Goal: Transaction & Acquisition: Purchase product/service

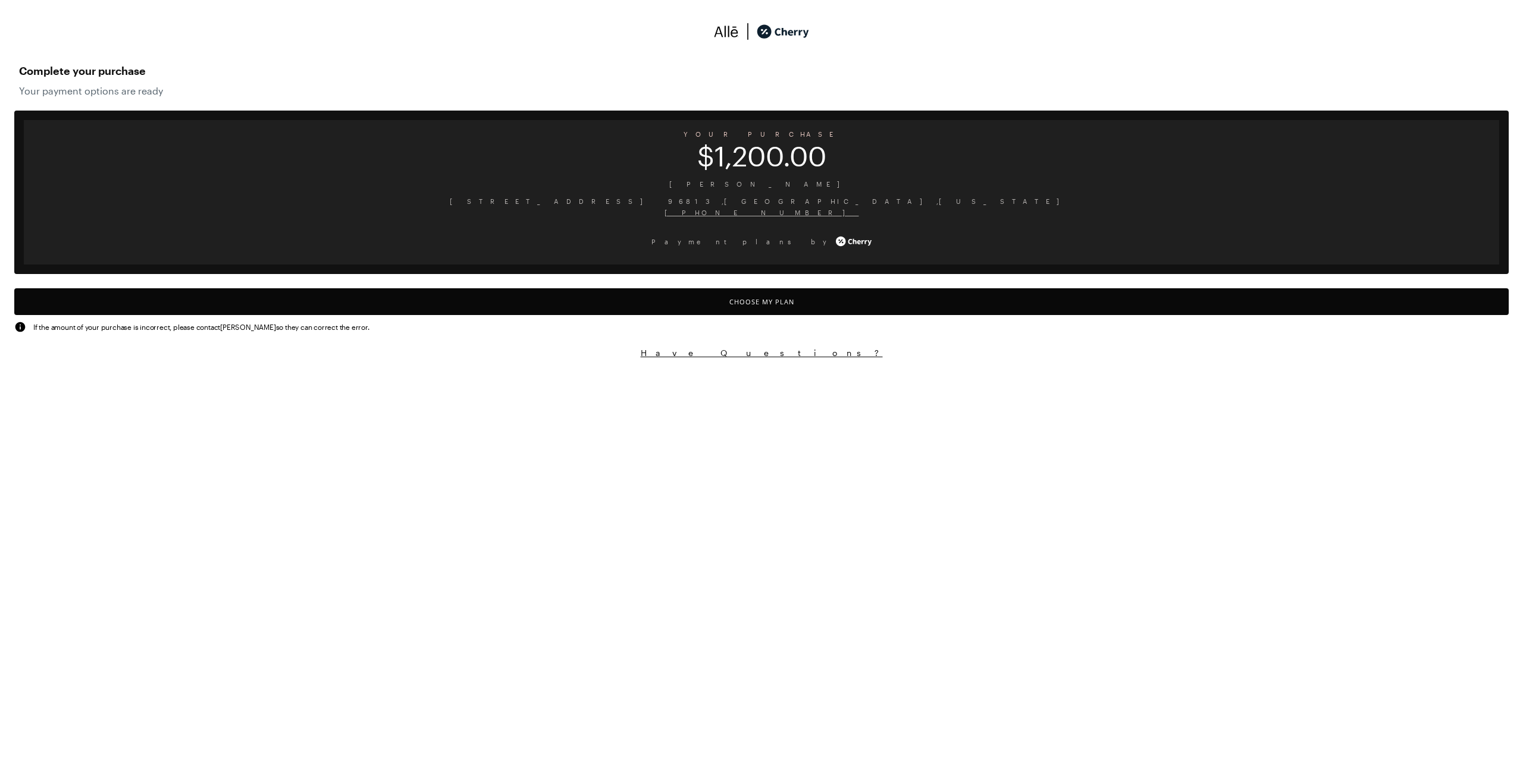
click at [785, 303] on button "Choose My Plan" at bounding box center [761, 302] width 1495 height 27
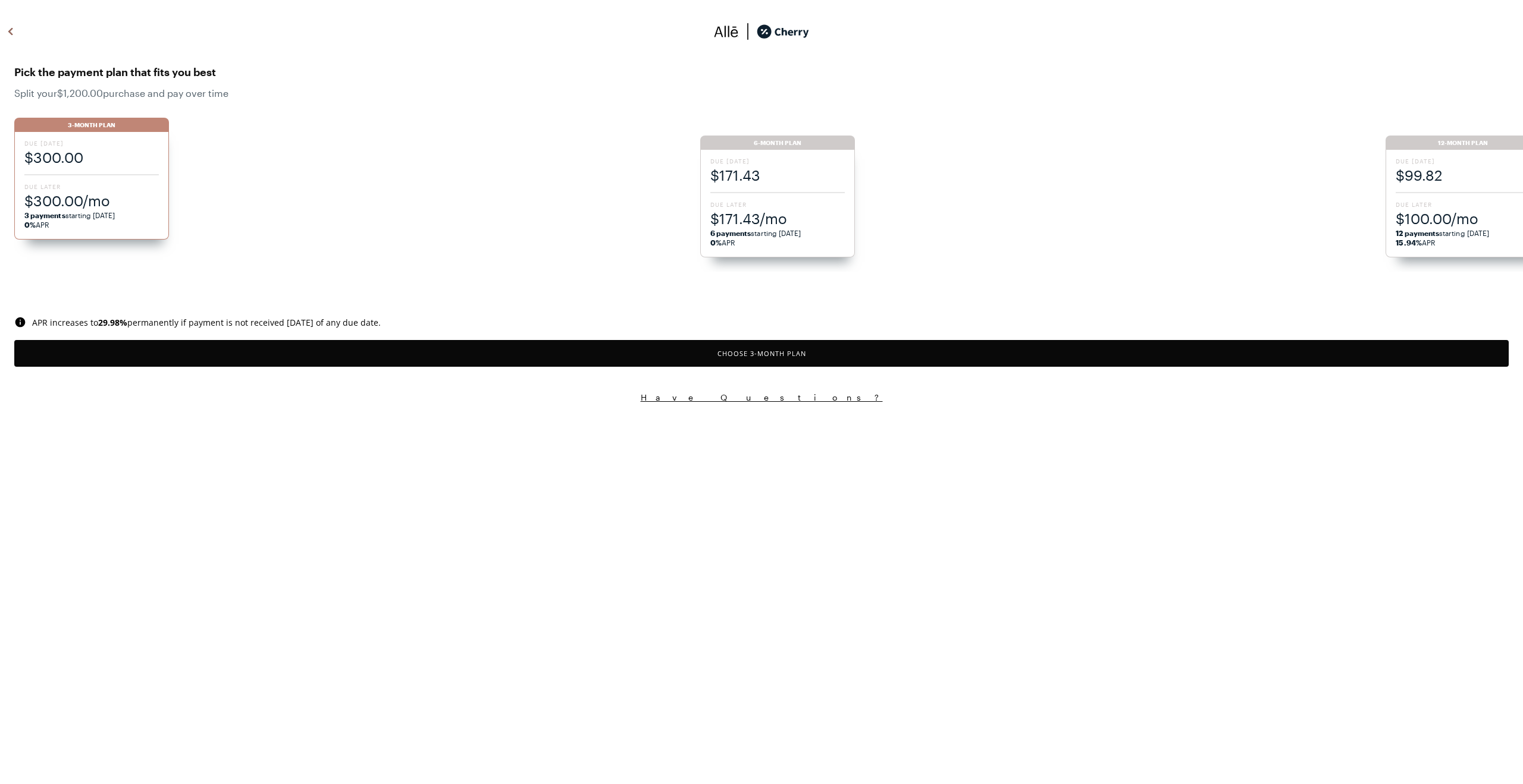
click at [749, 200] on span "Due Later" at bounding box center [778, 204] width 135 height 9
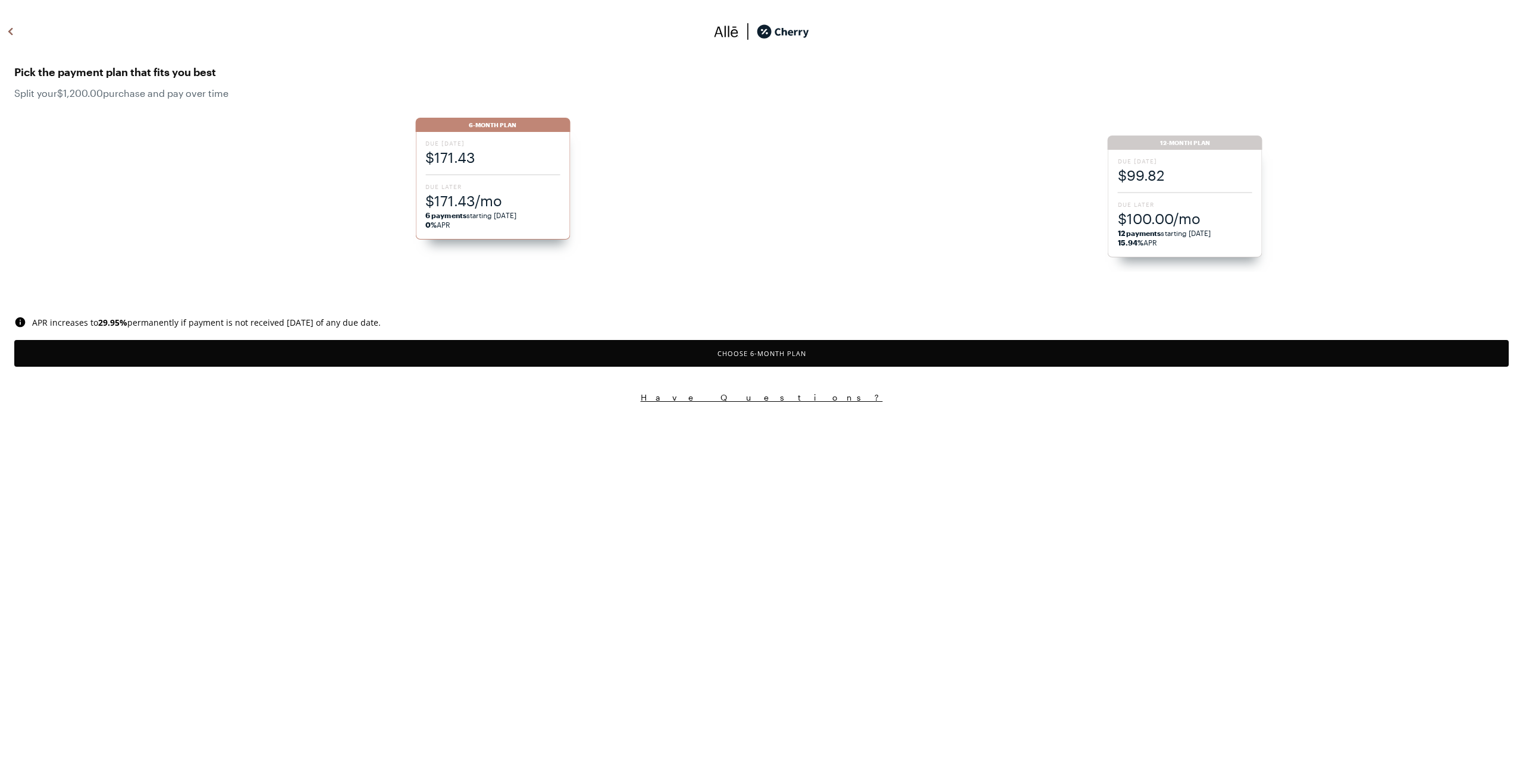
click at [856, 357] on button "Choose 6 -Month Plan" at bounding box center [761, 354] width 1495 height 27
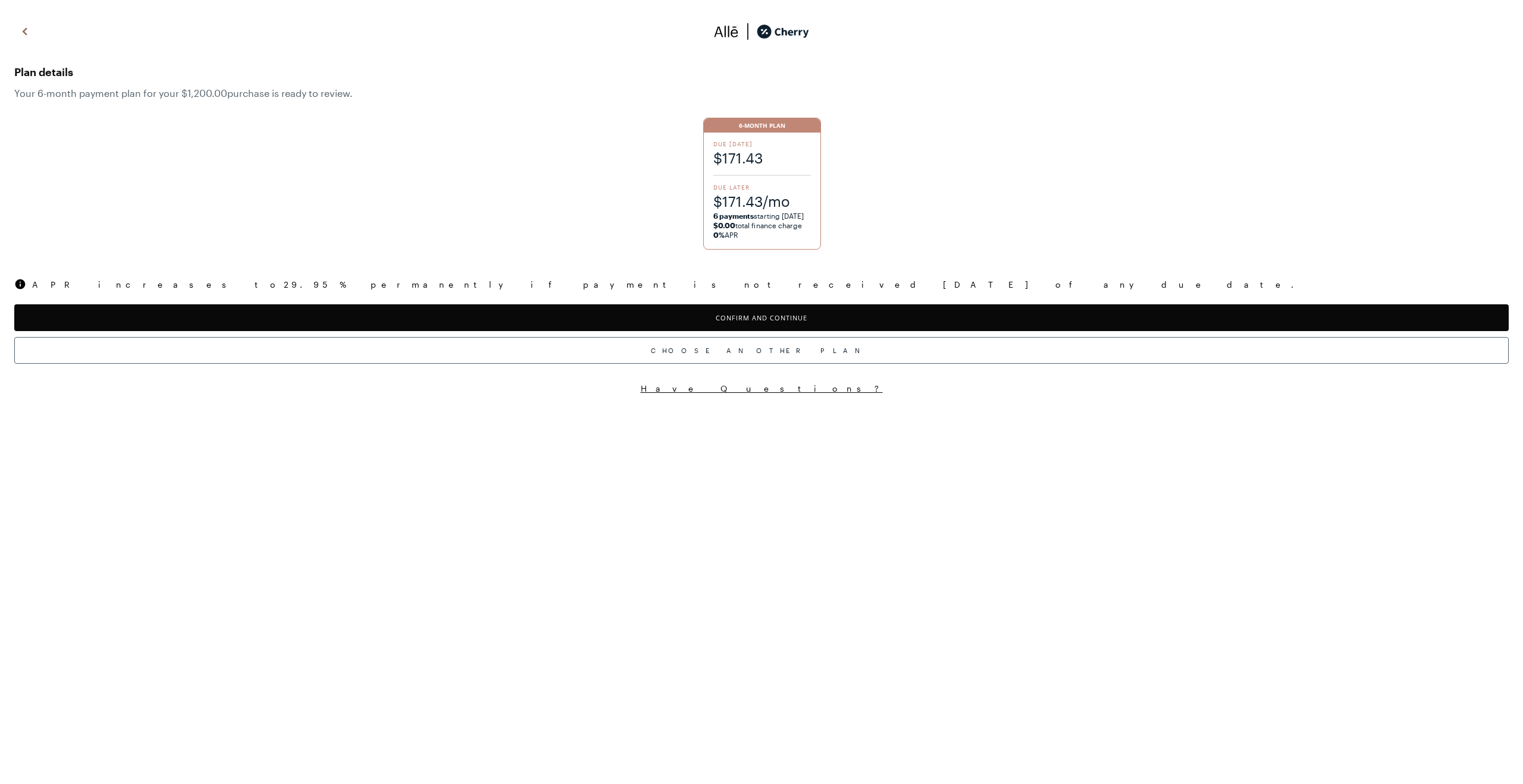
click at [819, 322] on button "Confirm and Continue" at bounding box center [761, 318] width 1495 height 27
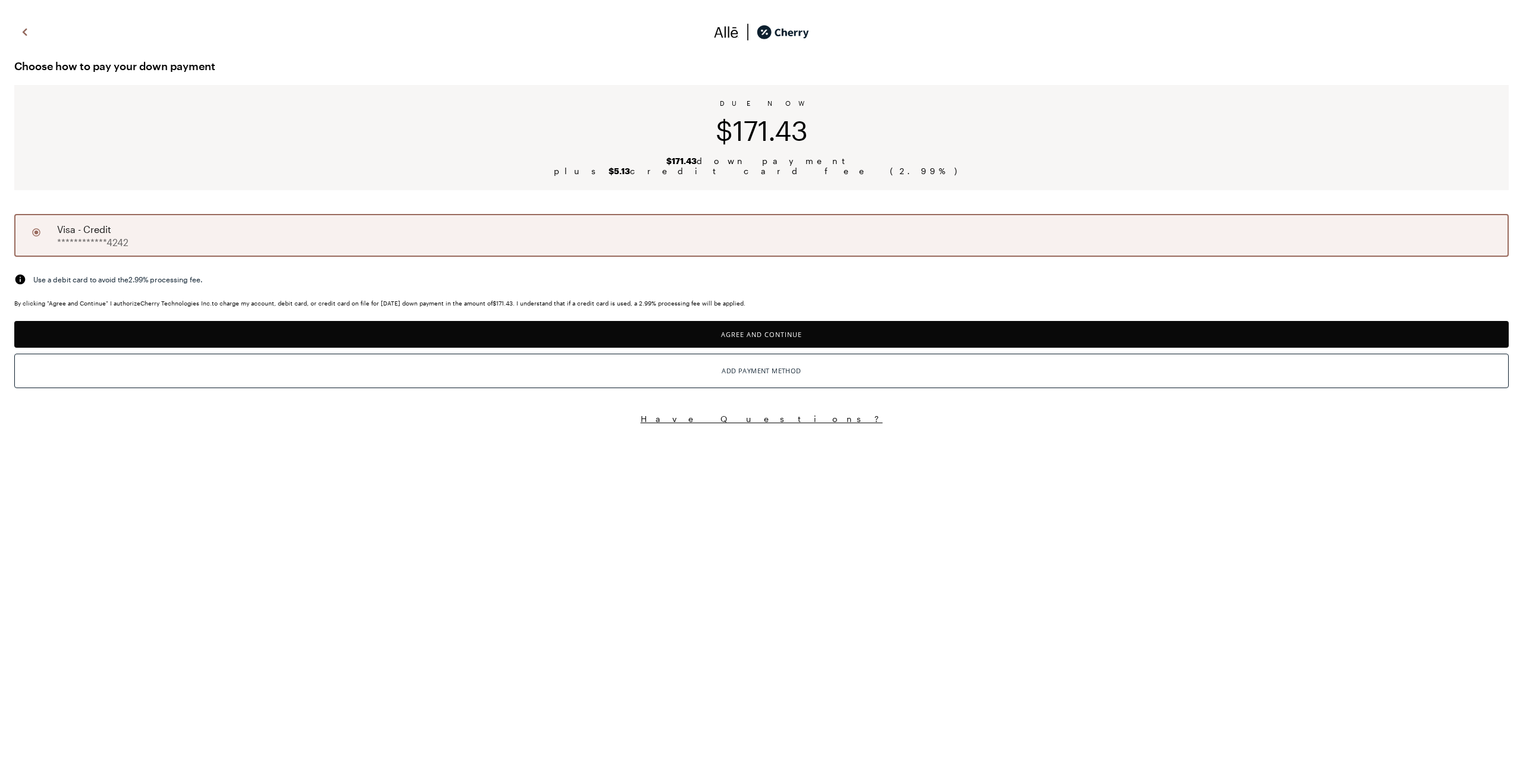
click at [847, 337] on button "Agree and Continue" at bounding box center [761, 335] width 1495 height 27
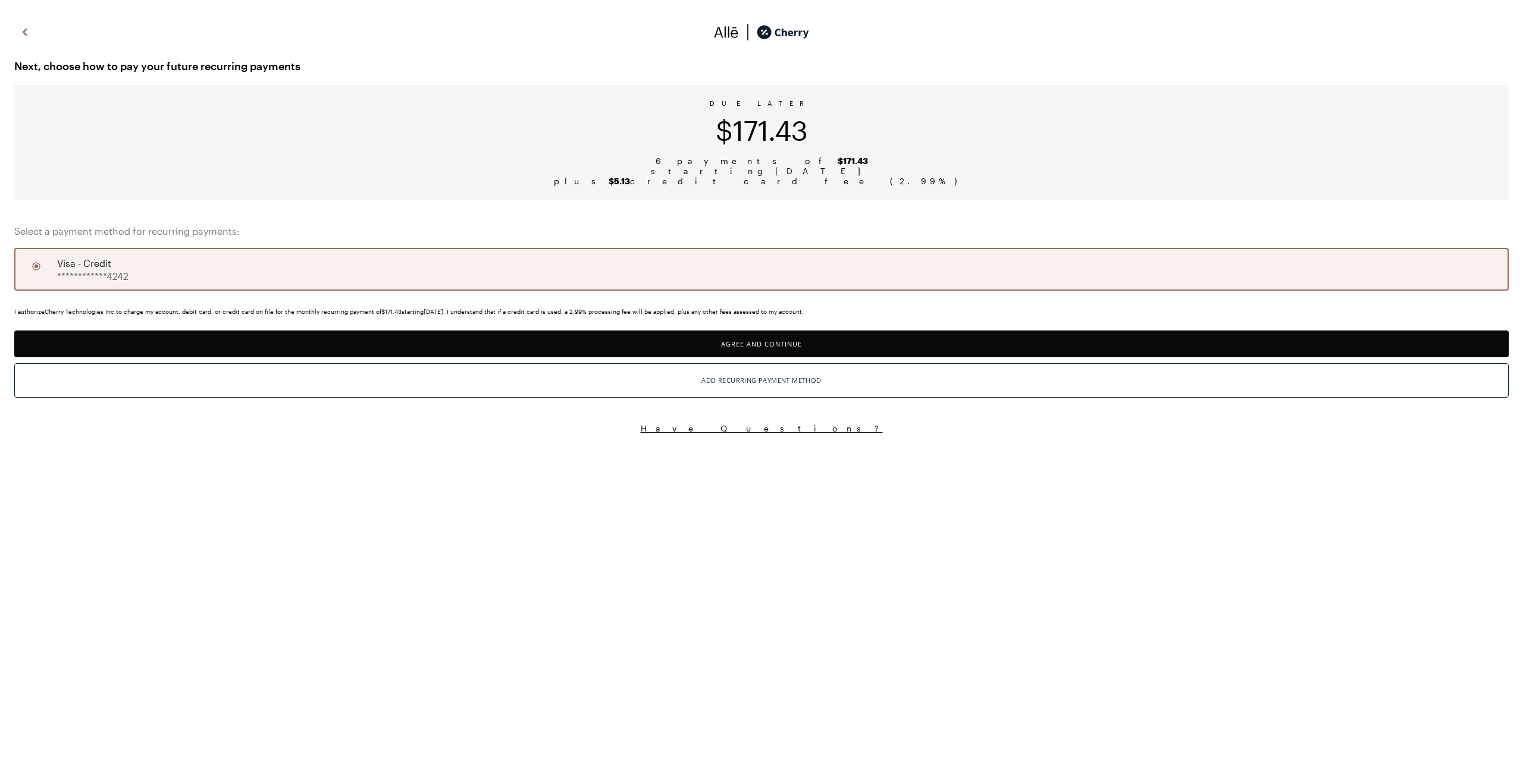
click at [756, 340] on button "Agree and Continue" at bounding box center [761, 344] width 1495 height 27
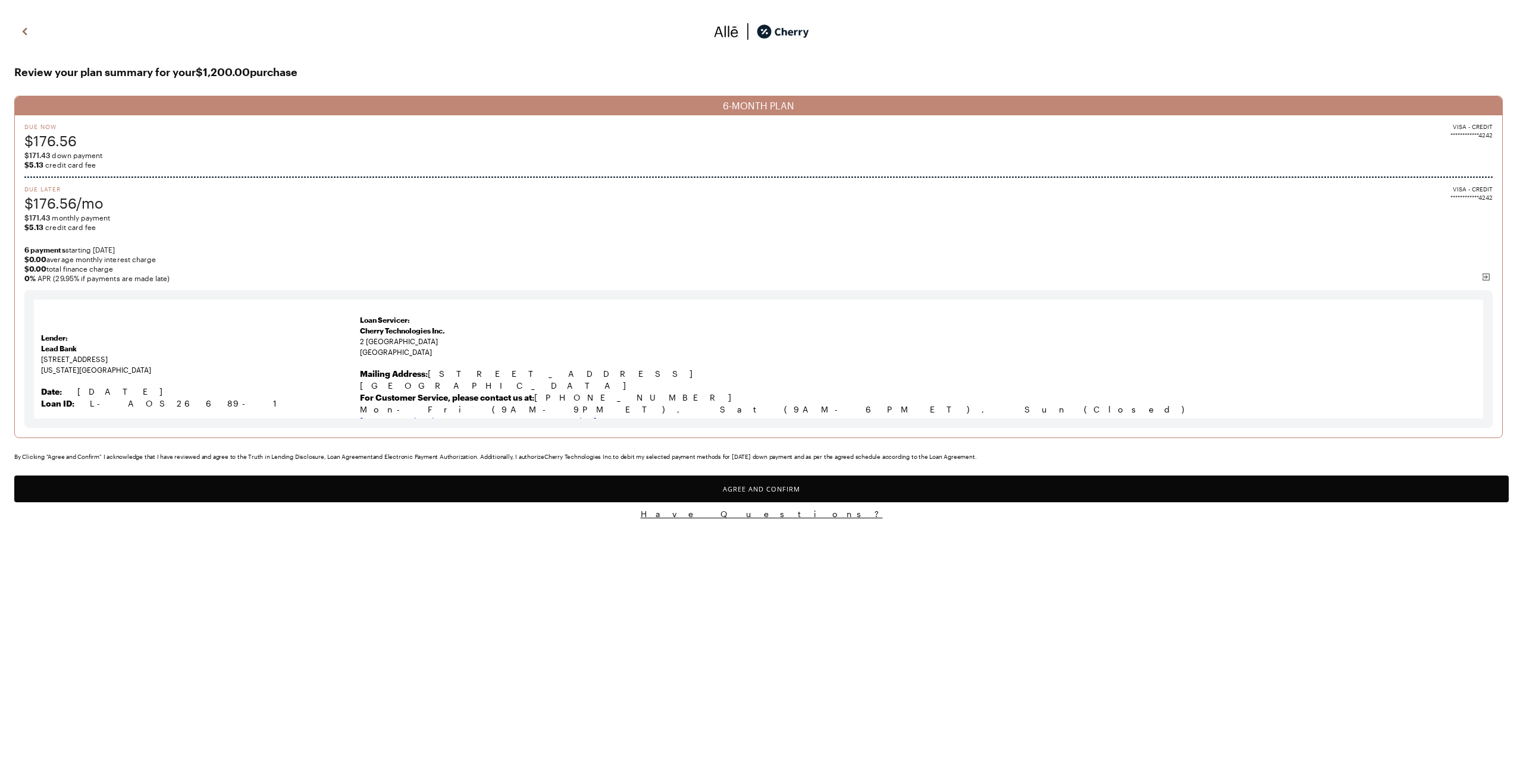
click at [810, 491] on button "Agree and Confirm" at bounding box center [761, 489] width 1495 height 27
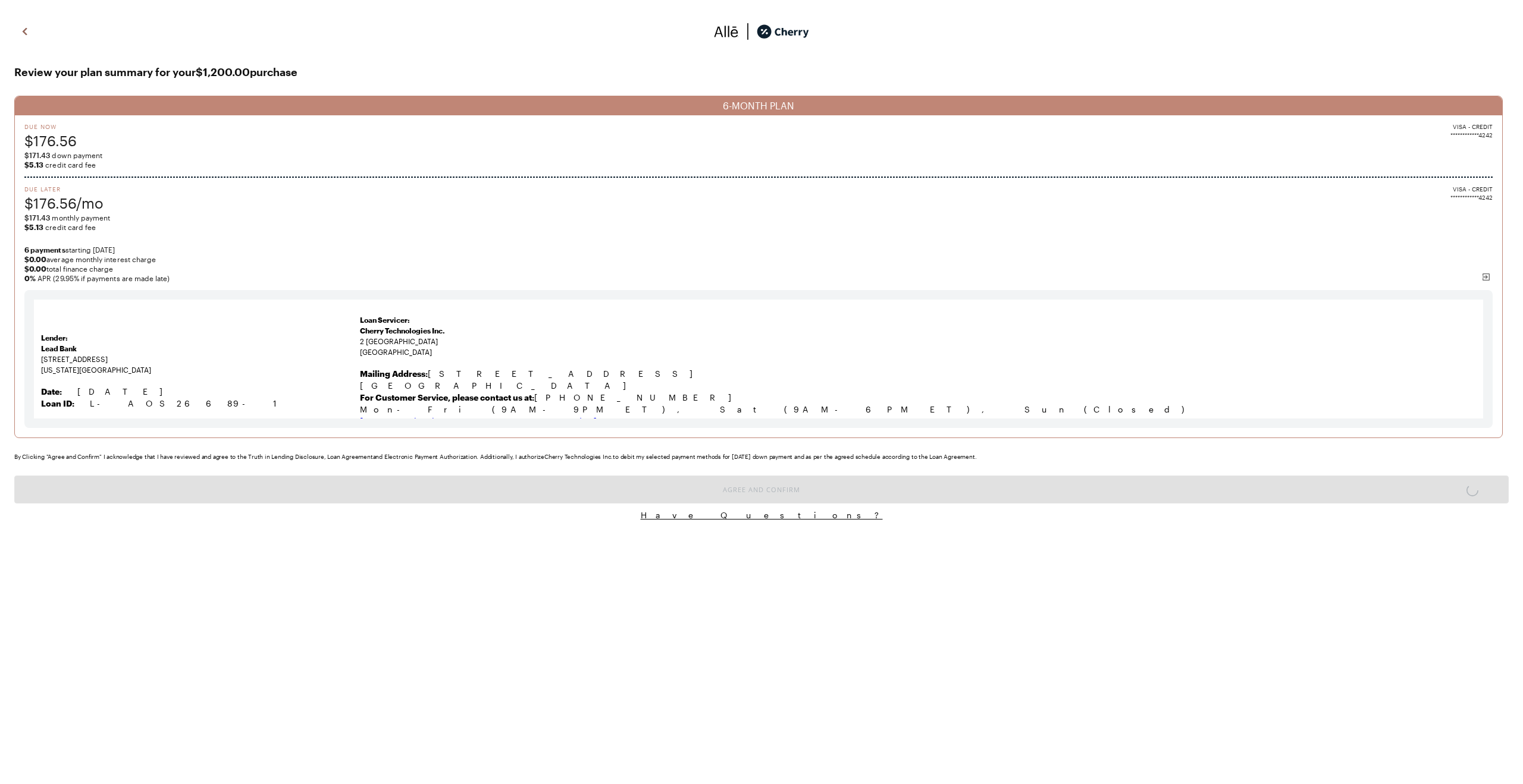
click at [1099, 533] on html "**********" at bounding box center [761, 266] width 1523 height 533
